Goal: Information Seeking & Learning: Learn about a topic

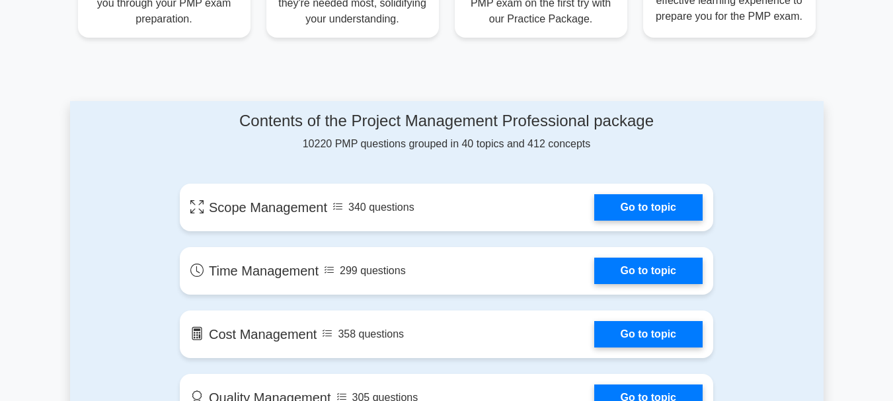
scroll to position [595, 0]
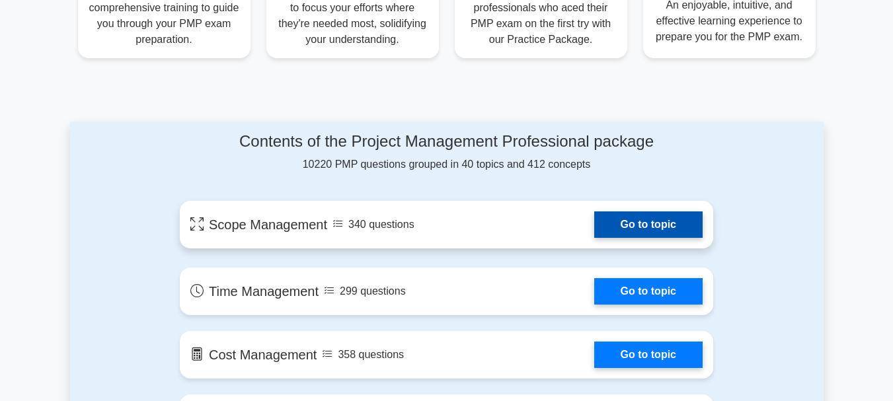
click at [641, 216] on link "Go to topic" at bounding box center [648, 225] width 108 height 26
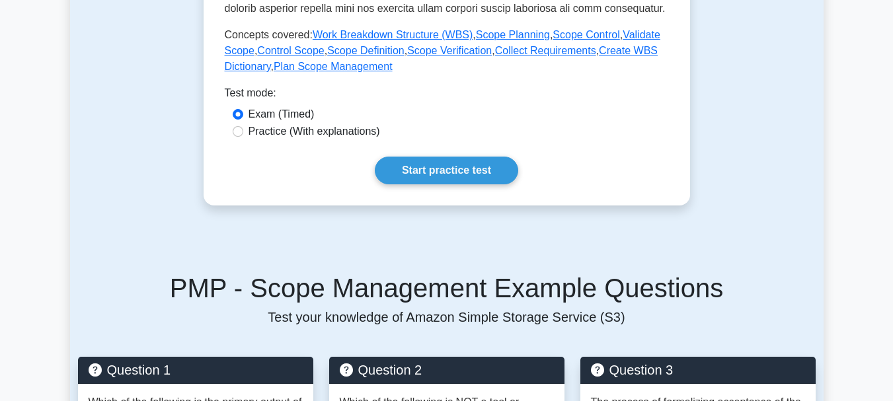
scroll to position [595, 0]
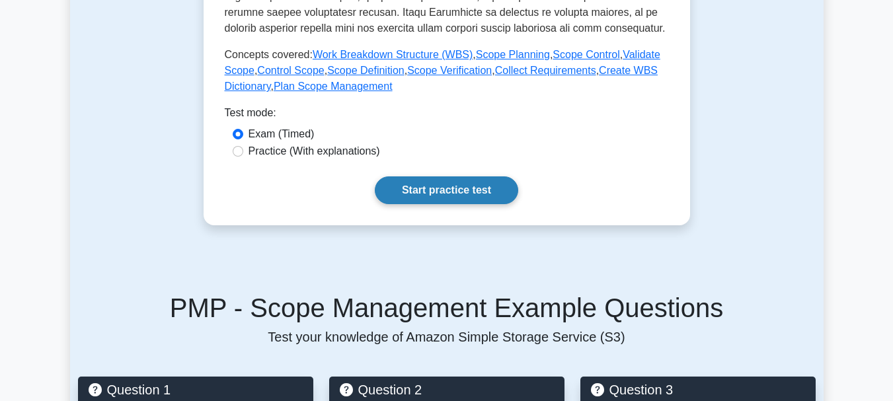
click at [492, 189] on link "Start practice test" at bounding box center [446, 191] width 143 height 28
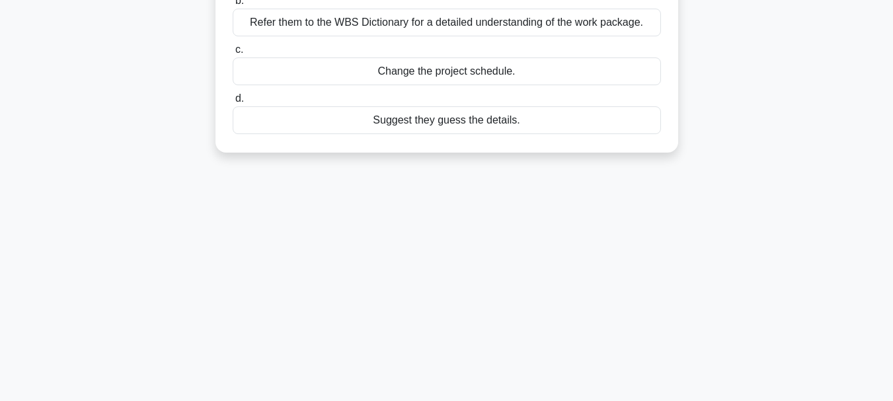
scroll to position [48, 0]
